Goal: Task Accomplishment & Management: Use online tool/utility

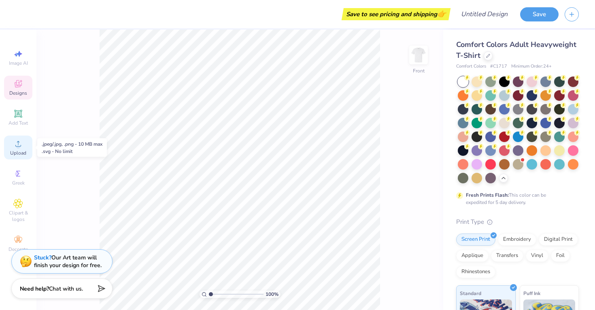
click at [21, 149] on div "Upload" at bounding box center [18, 148] width 28 height 24
click at [11, 149] on div "Upload" at bounding box center [18, 148] width 28 height 24
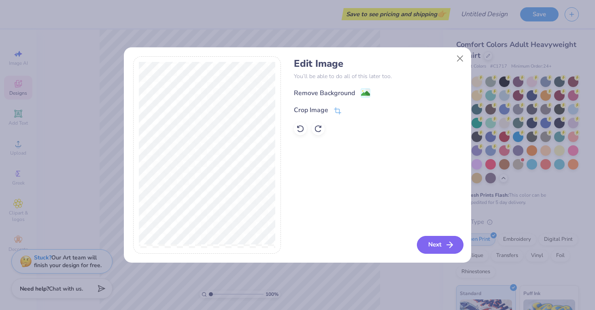
click at [441, 241] on button "Next" at bounding box center [440, 245] width 47 height 18
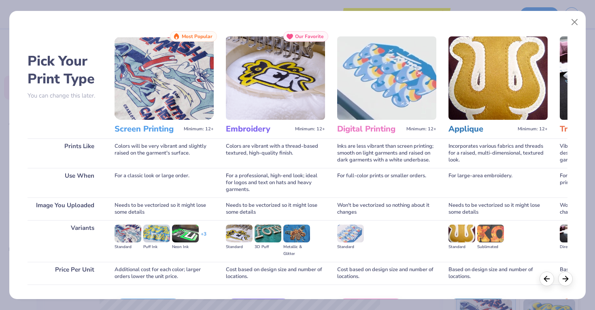
scroll to position [53, 0]
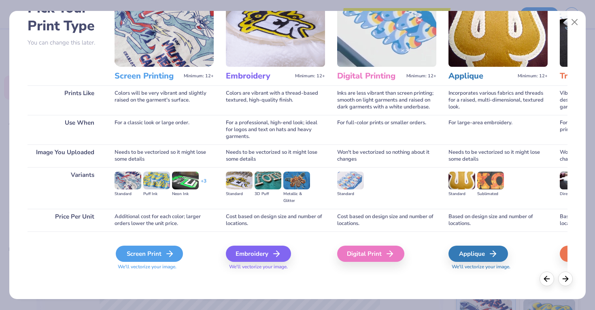
click at [160, 254] on div "Screen Print" at bounding box center [149, 254] width 67 height 16
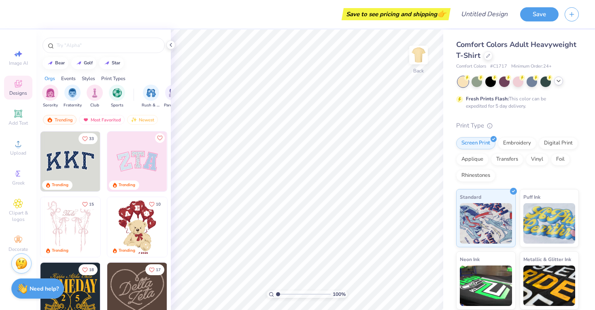
click at [562, 82] on icon at bounding box center [558, 81] width 6 height 6
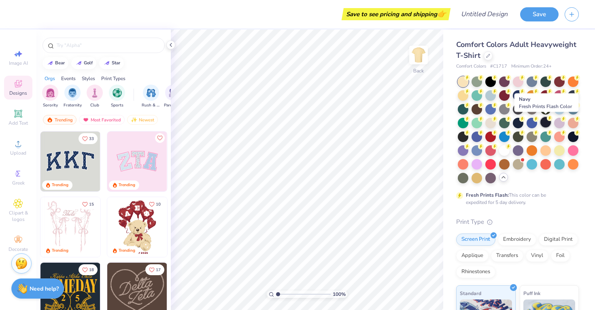
click at [545, 122] on div at bounding box center [546, 122] width 11 height 11
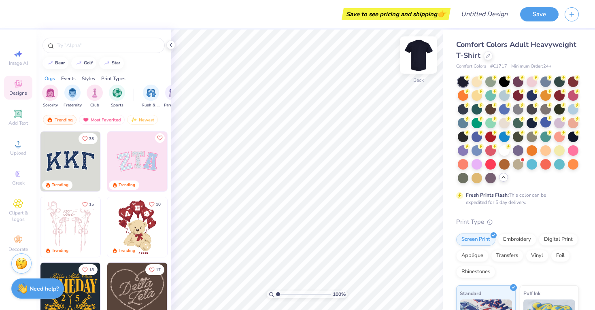
click at [419, 58] on img at bounding box center [418, 55] width 32 height 32
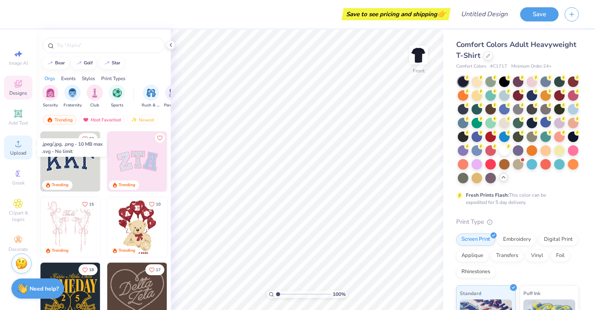
click at [15, 149] on div "Upload" at bounding box center [18, 148] width 28 height 24
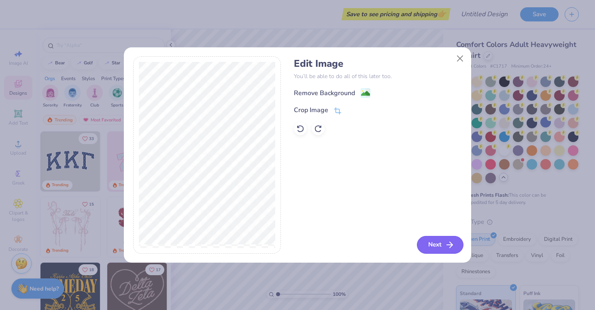
click at [443, 241] on button "Next" at bounding box center [440, 245] width 47 height 18
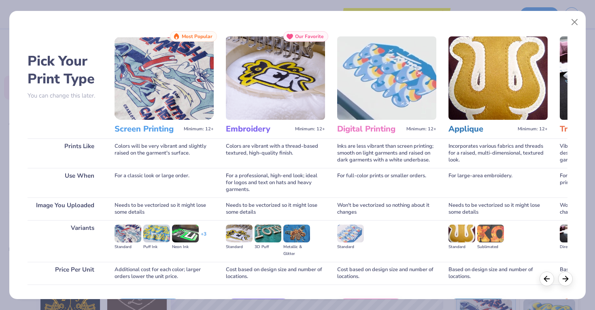
scroll to position [53, 0]
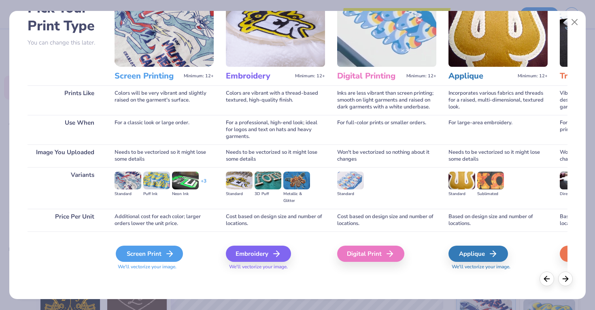
click at [168, 257] on icon at bounding box center [170, 254] width 10 height 10
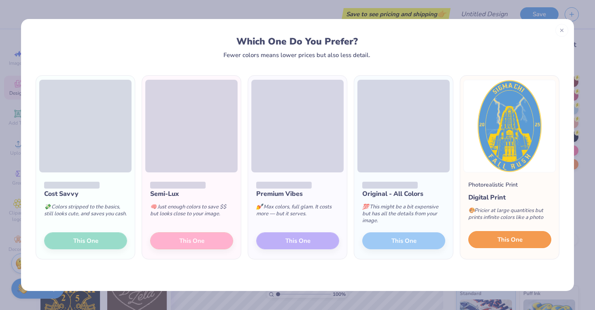
click at [530, 240] on button "This One" at bounding box center [509, 239] width 83 height 17
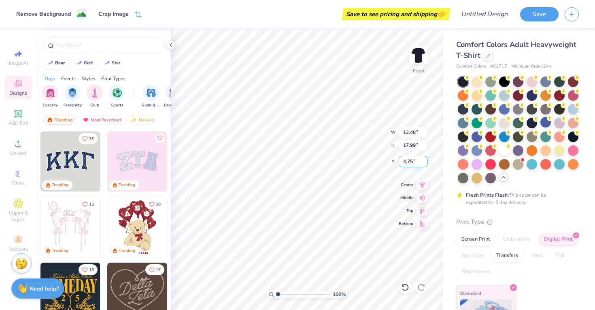
type input "3.00"
type input "10.30"
type input "14.85"
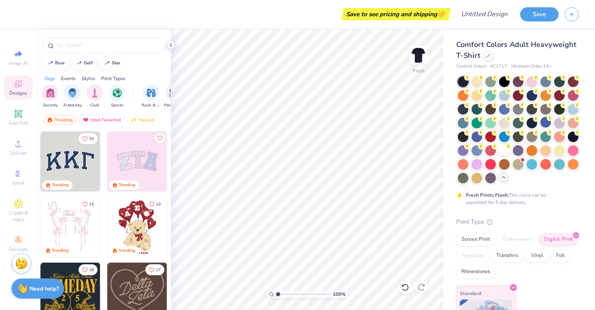
click at [173, 46] on icon at bounding box center [171, 45] width 6 height 6
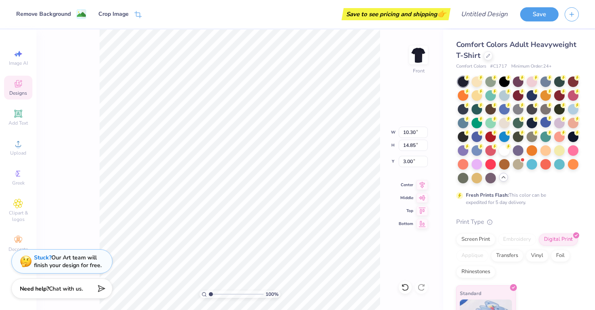
type input "8.14"
type input "11.73"
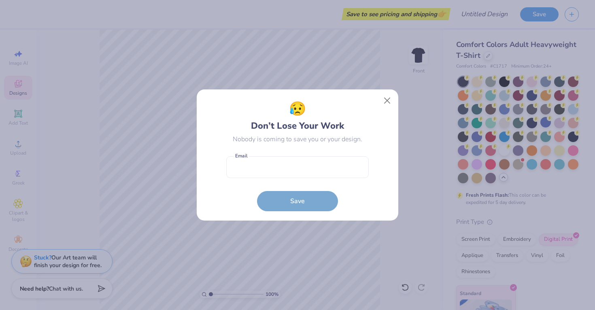
click at [382, 109] on div "😥 Don’t Lose Your Work Nobody is coming to save you or your design. Email is a …" at bounding box center [297, 155] width 183 height 113
click at [386, 102] on button "Close" at bounding box center [387, 100] width 15 height 15
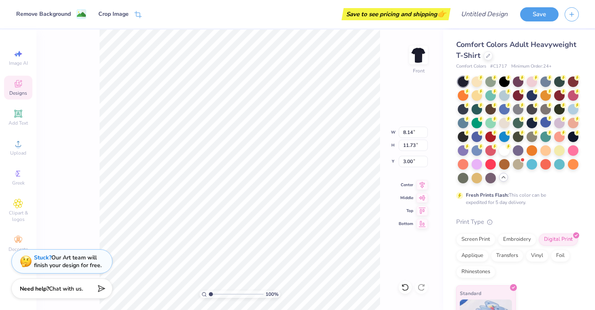
type input "11.40"
type input "16.43"
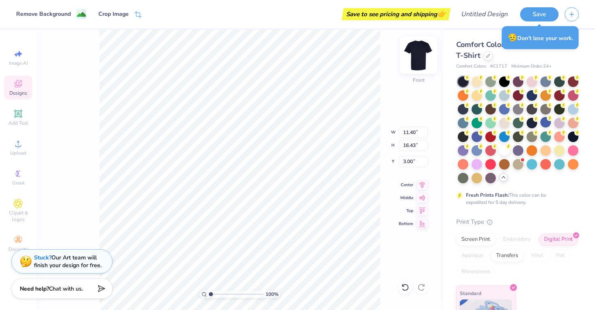
click at [422, 62] on img at bounding box center [418, 55] width 32 height 32
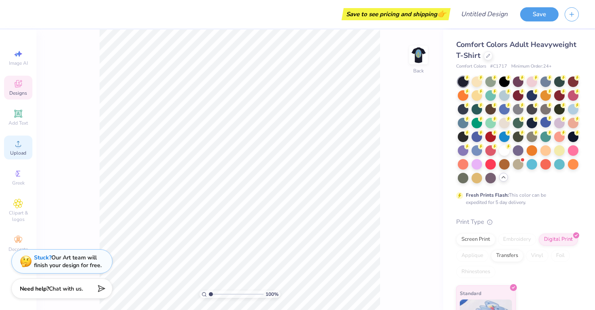
click at [14, 153] on span "Upload" at bounding box center [18, 153] width 16 height 6
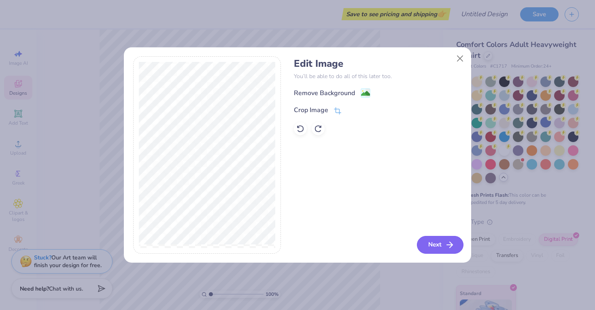
click at [441, 246] on button "Next" at bounding box center [440, 245] width 47 height 18
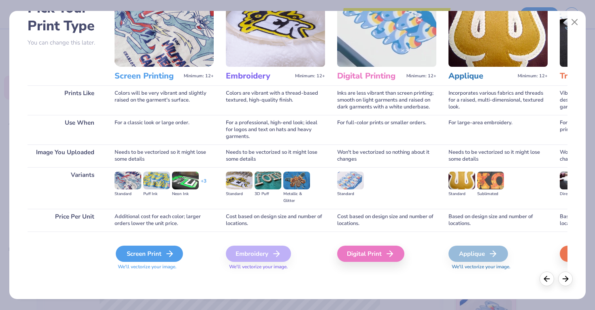
click at [155, 252] on div "Screen Print" at bounding box center [149, 254] width 67 height 16
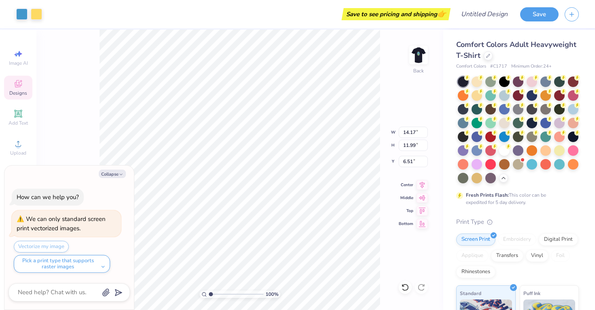
type input "3.56"
type input "3.01"
type textarea "x"
type input "3.00"
type textarea "x"
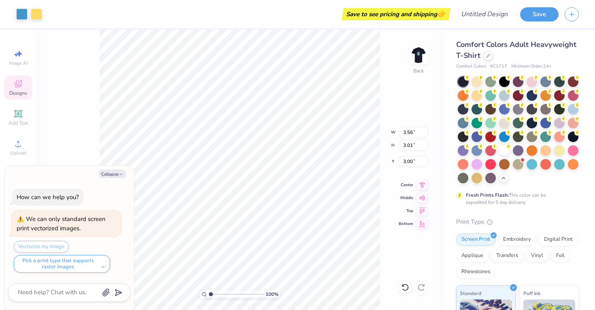
type input "2.07"
type input "1.75"
type textarea "x"
type input "3.27"
click at [119, 173] on icon "button" at bounding box center [121, 174] width 5 height 5
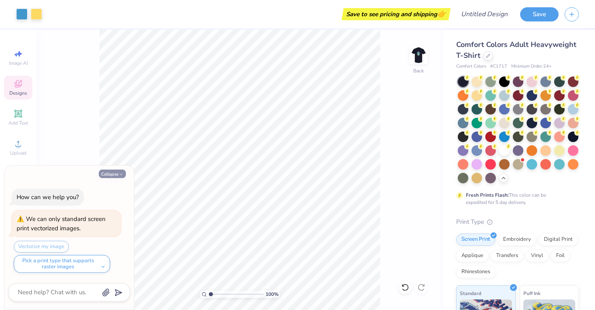
type textarea "x"
